Goal: Obtain resource: Obtain resource

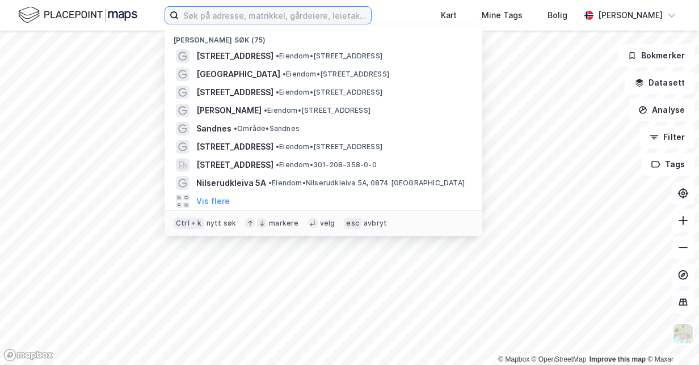
click at [226, 15] on input at bounding box center [275, 15] width 192 height 17
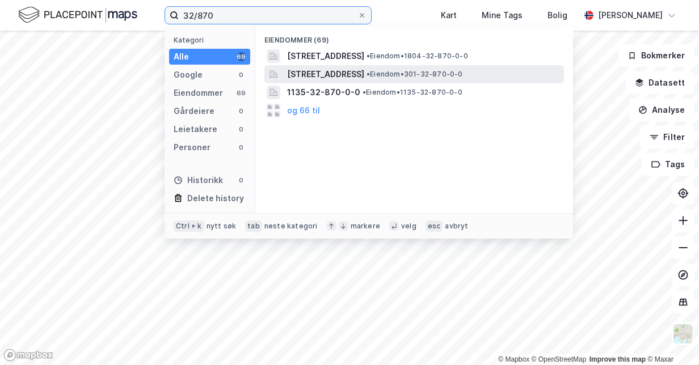
type input "32/870"
click at [364, 70] on span "[STREET_ADDRESS]" at bounding box center [325, 74] width 77 height 14
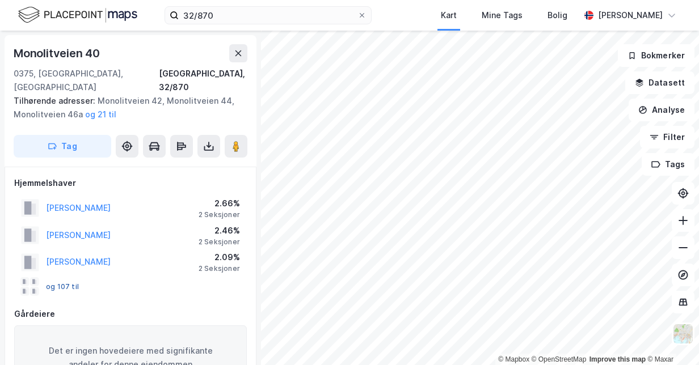
click at [0, 0] on button "og 107 til" at bounding box center [0, 0] width 0 height 0
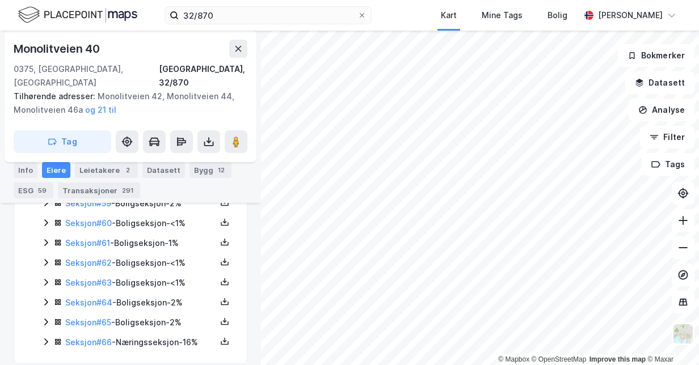
scroll to position [1479, 0]
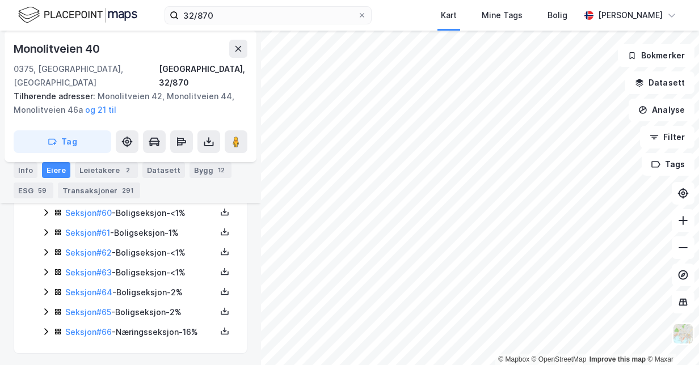
click at [137, 330] on div "Seksjon # 66 - Næringsseksjon - 16%" at bounding box center [140, 333] width 151 height 14
click at [223, 330] on icon at bounding box center [225, 331] width 4 height 2
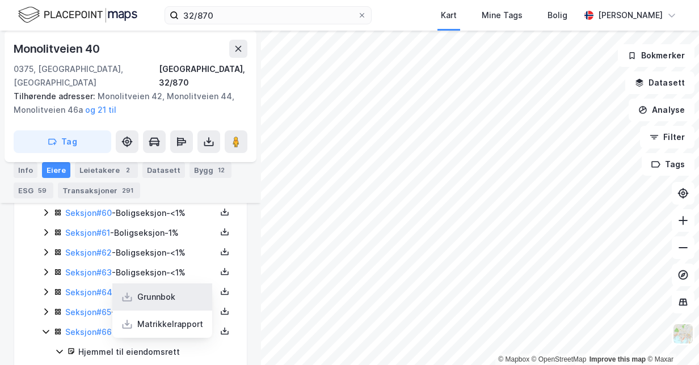
click at [158, 294] on div "Grunnbok" at bounding box center [156, 297] width 38 height 14
